Goal: Information Seeking & Learning: Learn about a topic

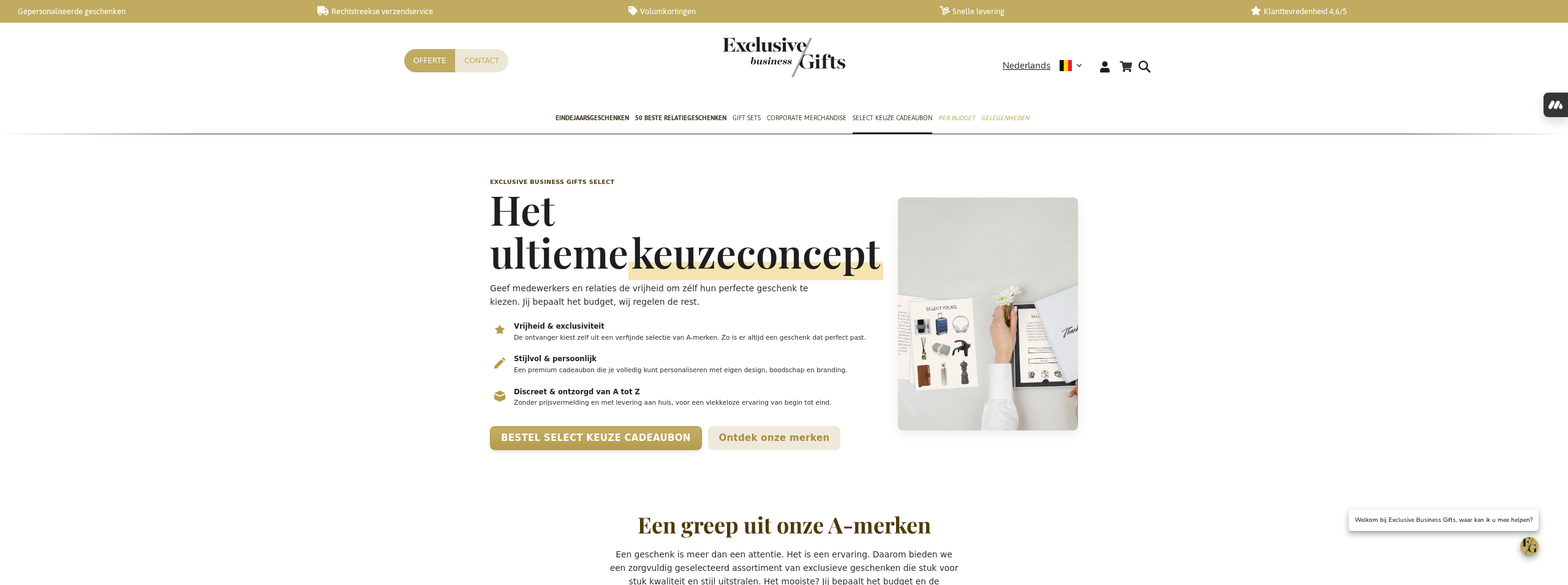
scroll to position [0, 5]
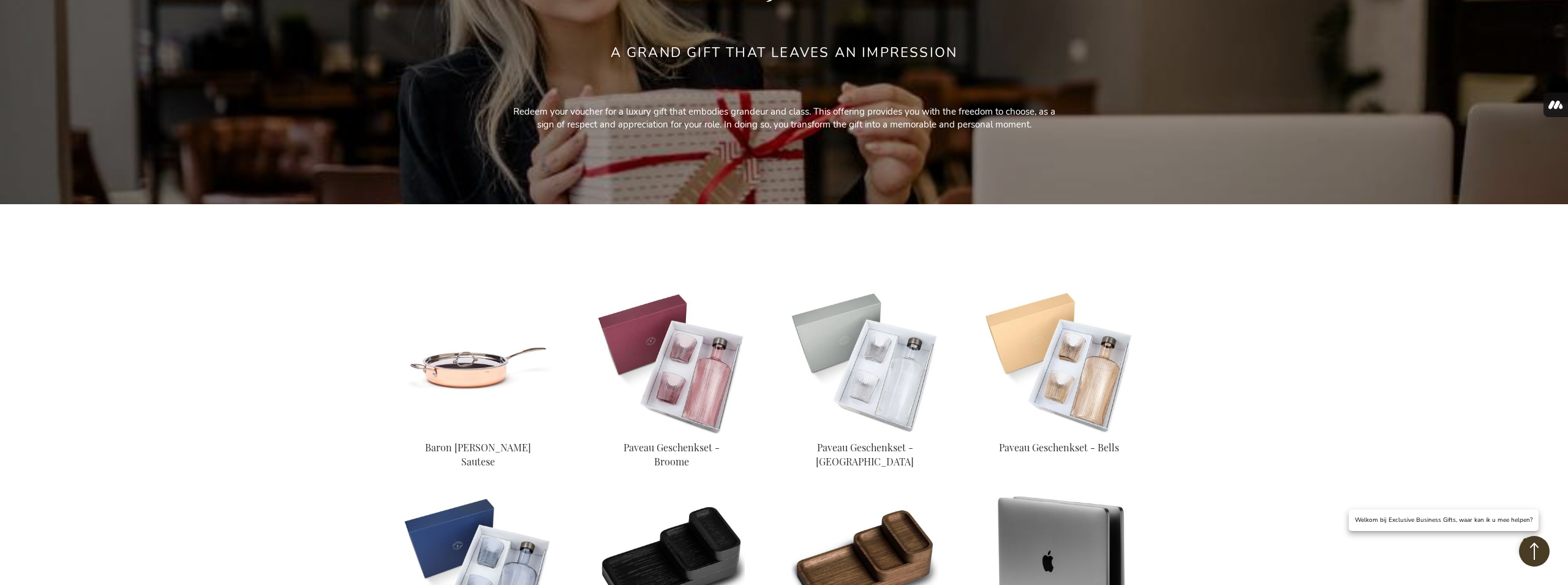
scroll to position [207, 0]
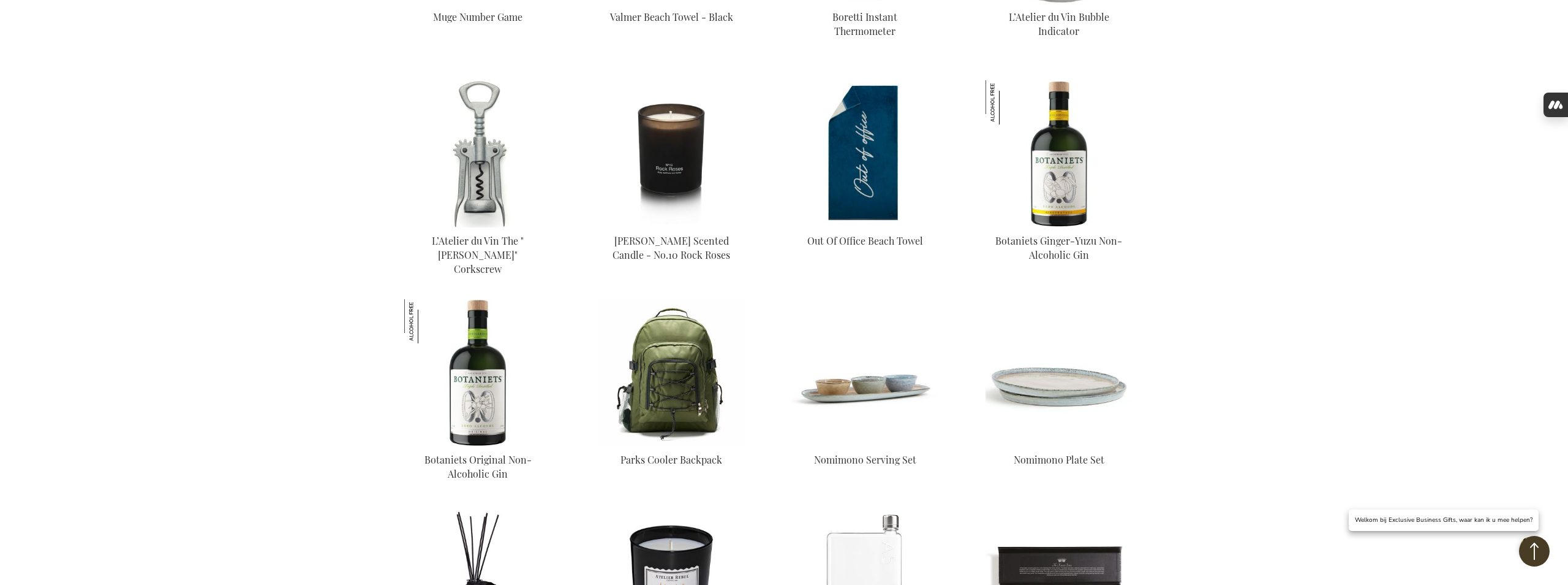
scroll to position [3034, 0]
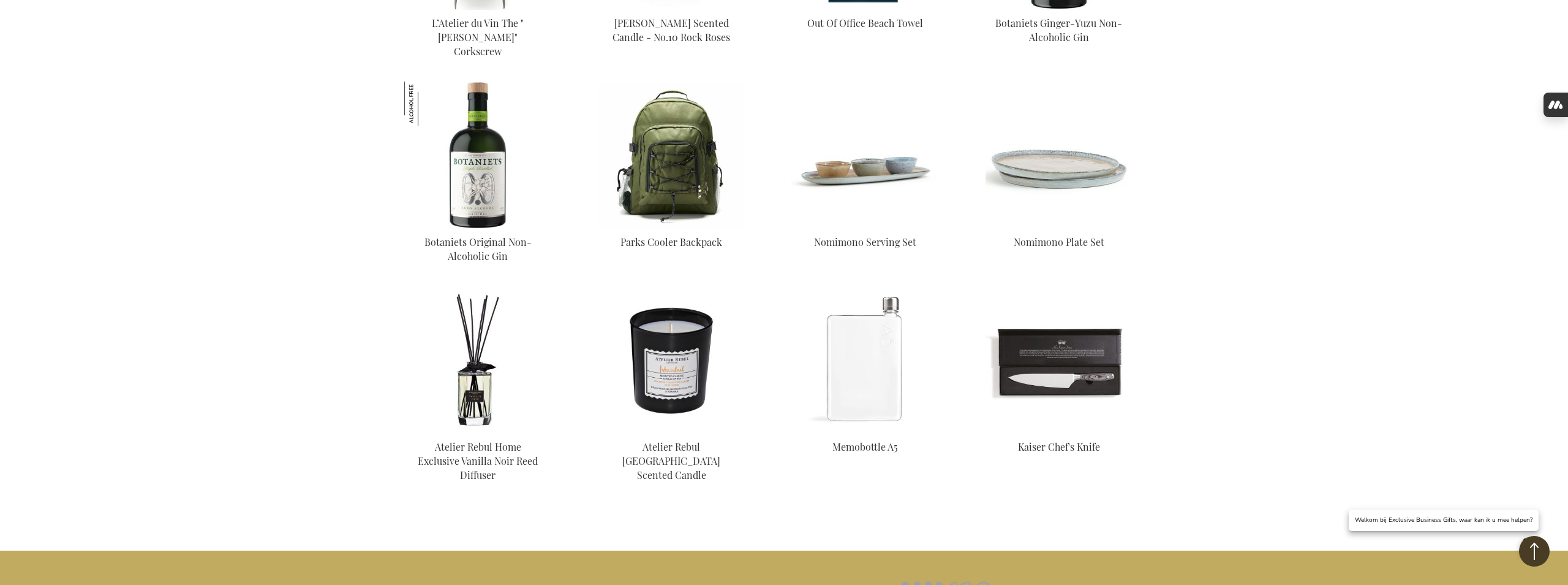
scroll to position [3264, 0]
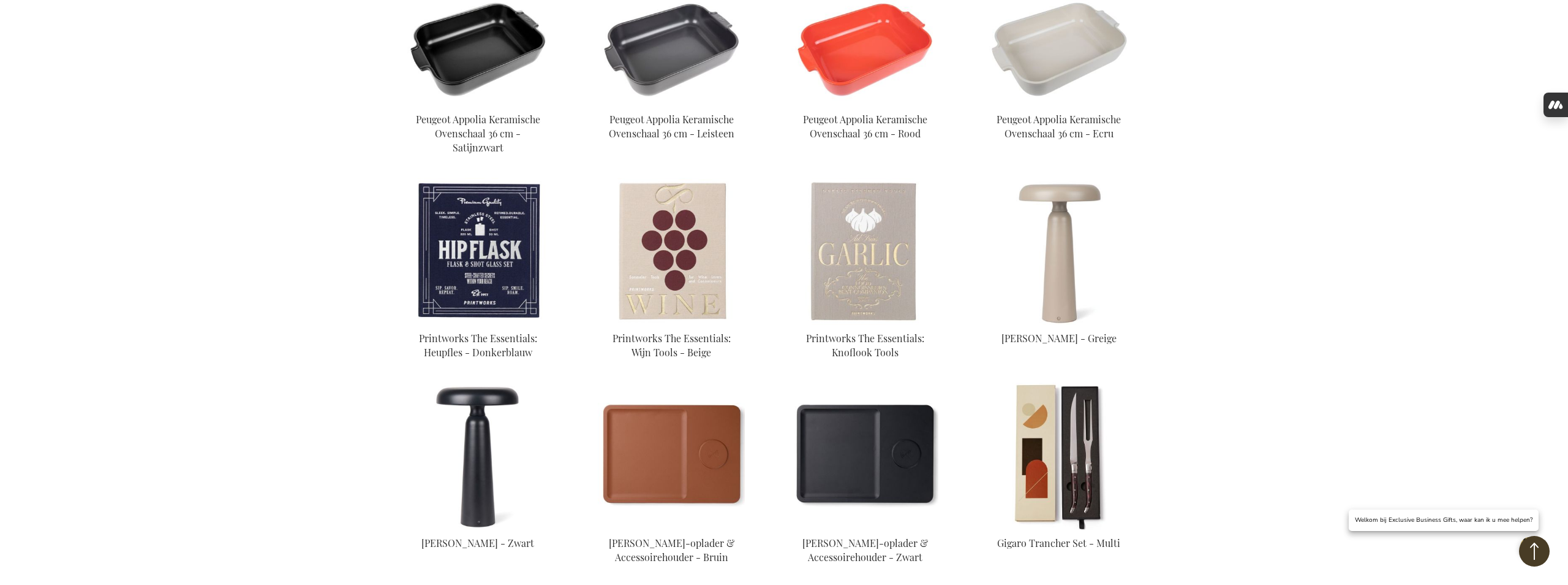
scroll to position [385, 0]
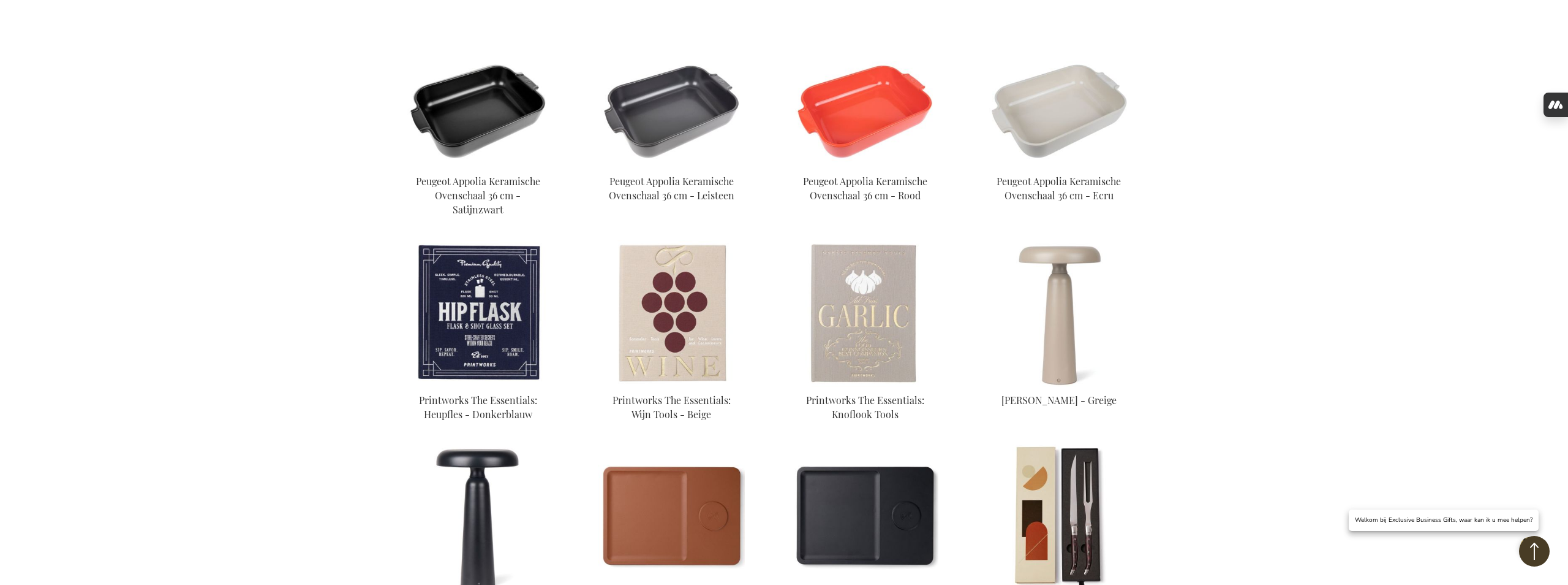
scroll to position [477, 0]
